Goal: Task Accomplishment & Management: Use online tool/utility

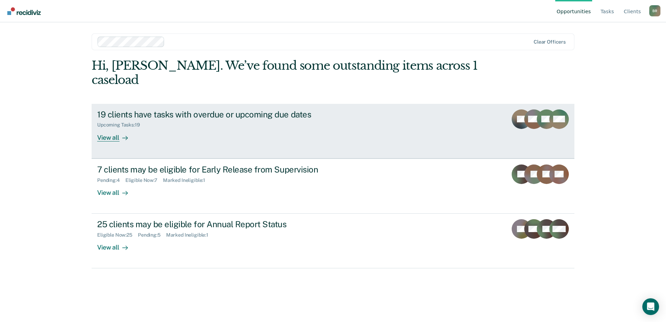
click at [242, 119] on div "Upcoming Tasks : 19" at bounding box center [219, 123] width 244 height 9
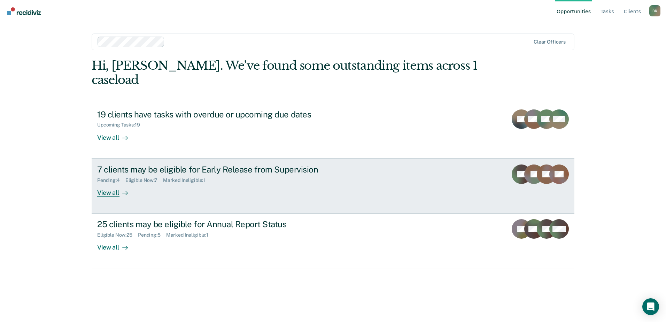
click at [223, 180] on div "7 clients may be eligible for Early Release from Supervision Pending : 4 Eligib…" at bounding box center [227, 180] width 261 height 32
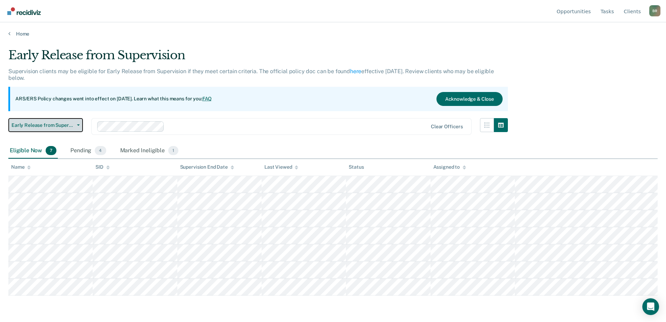
click at [80, 127] on button "Early Release from Supervision" at bounding box center [45, 125] width 75 height 14
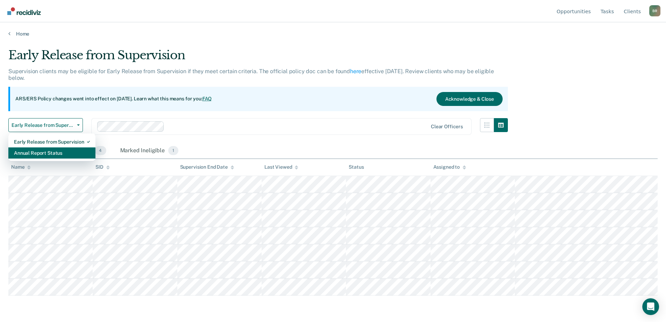
click at [31, 153] on div "Annual Report Status" at bounding box center [52, 152] width 76 height 11
